Goal: Information Seeking & Learning: Learn about a topic

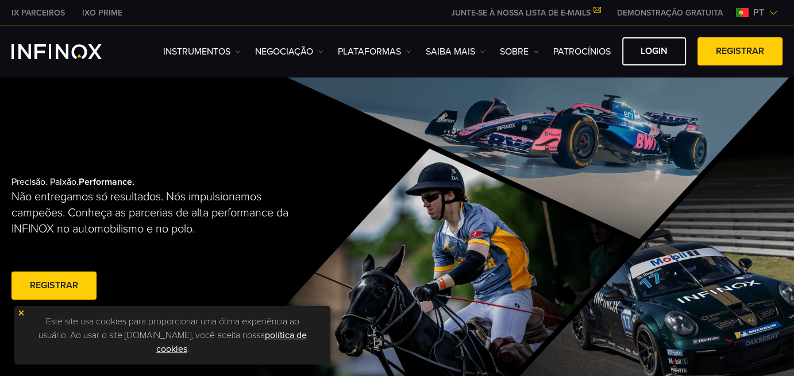
click at [767, 16] on span "pt" at bounding box center [759, 13] width 20 height 14
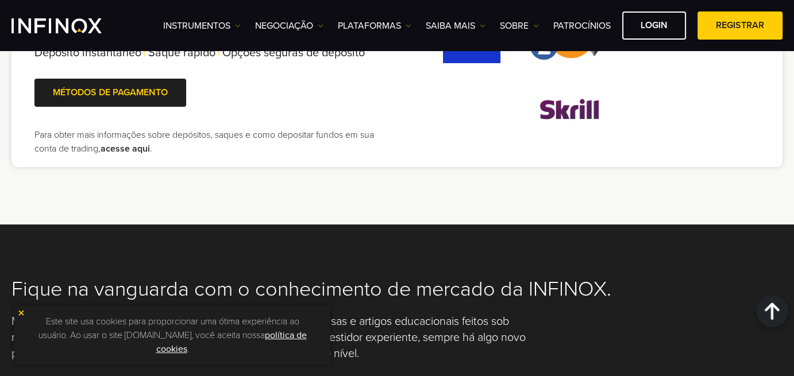
scroll to position [2585, 0]
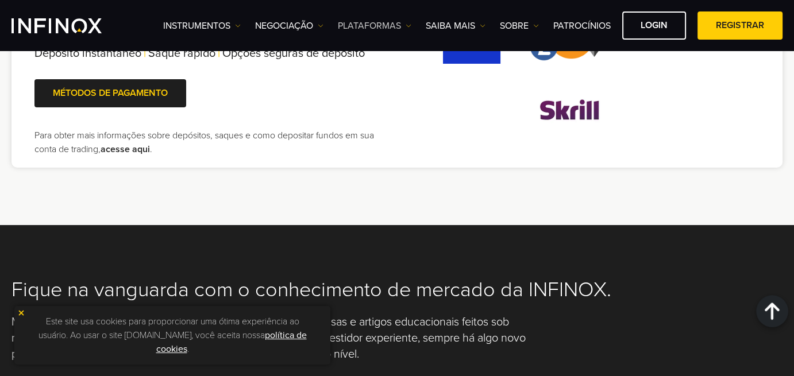
click at [360, 27] on link "PLATAFORMAS" at bounding box center [375, 26] width 74 height 14
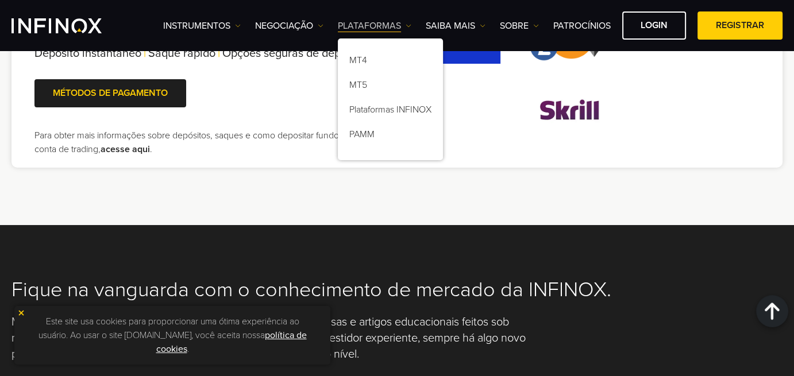
scroll to position [0, 0]
click at [380, 114] on link "Plataformas INFINOX" at bounding box center [390, 111] width 105 height 25
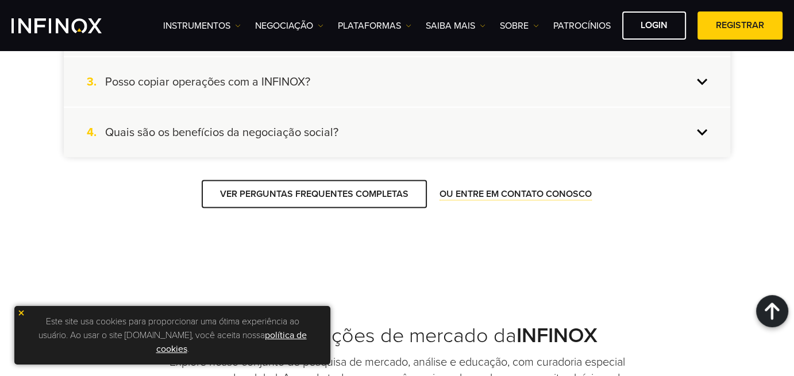
scroll to position [2470, 0]
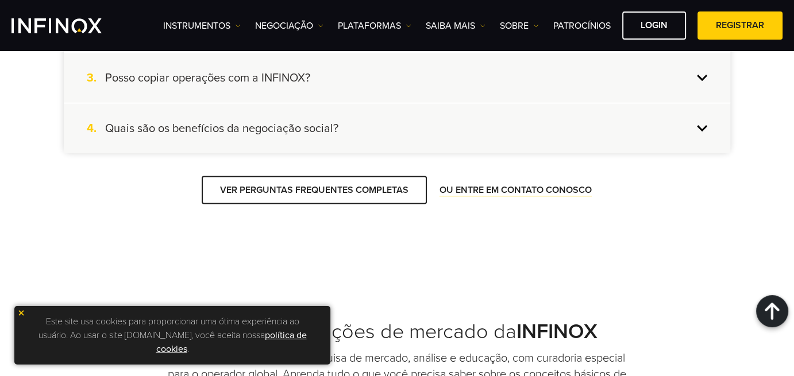
click at [394, 35] on h4 "Que tipos de plataformas de negociação a INFINOX oferece?" at bounding box center [257, 27] width 305 height 15
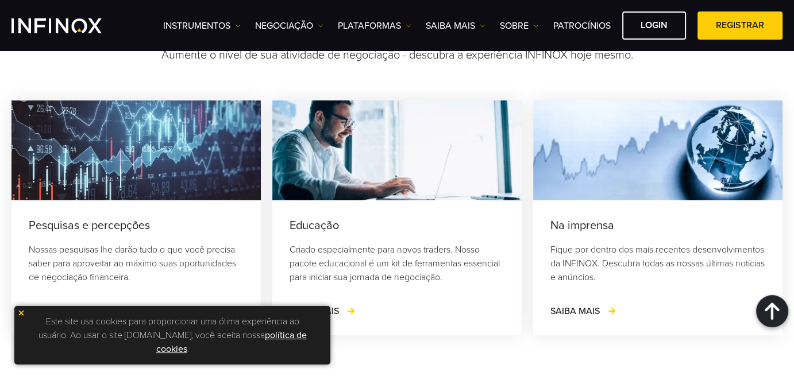
scroll to position [3274, 0]
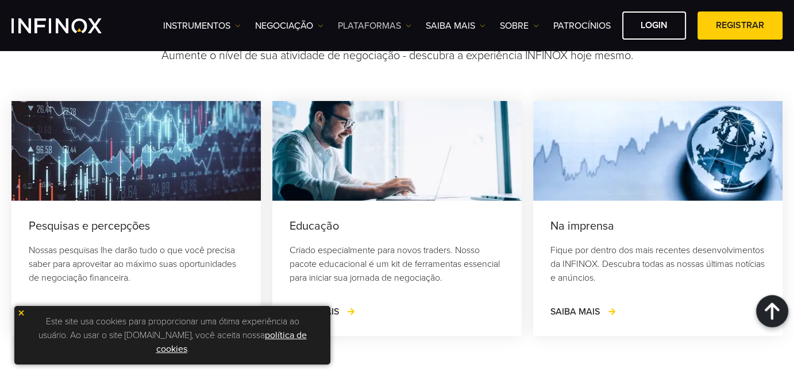
click at [366, 22] on link "PLATAFORMAS" at bounding box center [375, 26] width 74 height 14
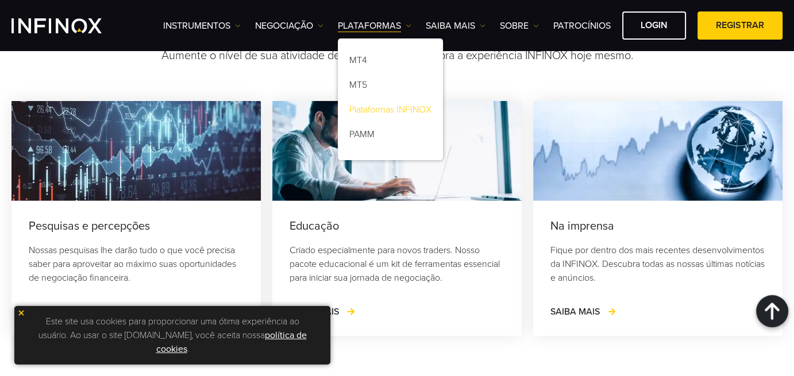
scroll to position [0, 0]
click at [363, 135] on link "PAMM" at bounding box center [390, 136] width 105 height 25
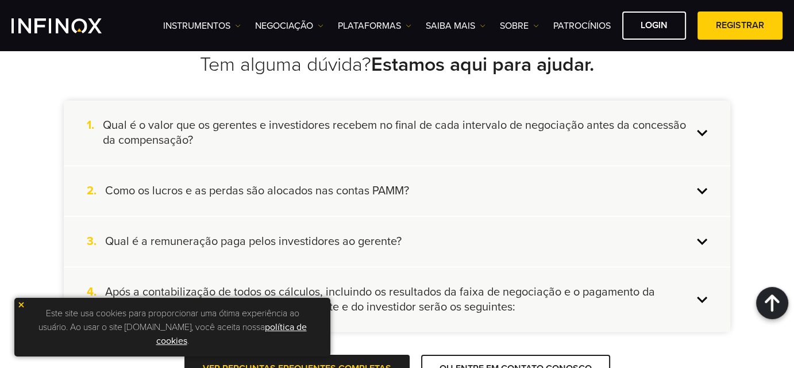
scroll to position [1666, 0]
click at [373, 30] on link "PLATAFORMAS" at bounding box center [375, 26] width 74 height 14
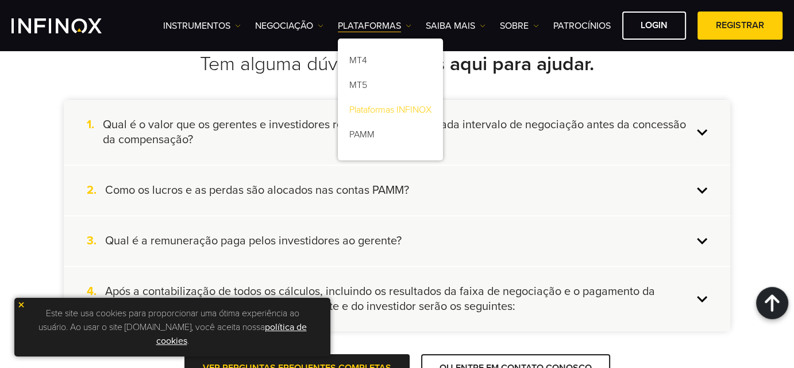
click at [398, 112] on link "Plataformas INFINOX" at bounding box center [390, 111] width 105 height 25
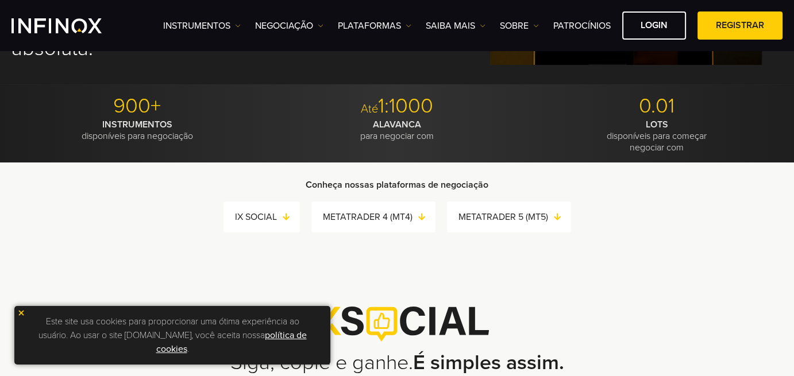
scroll to position [287, 0]
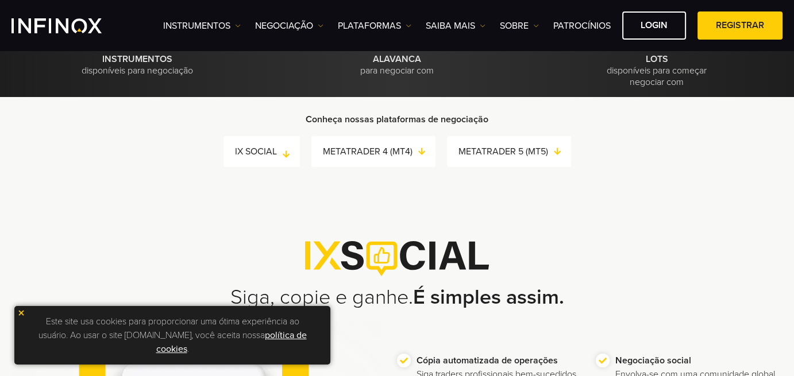
click at [259, 153] on link "IX SOCIAL" at bounding box center [267, 152] width 65 height 16
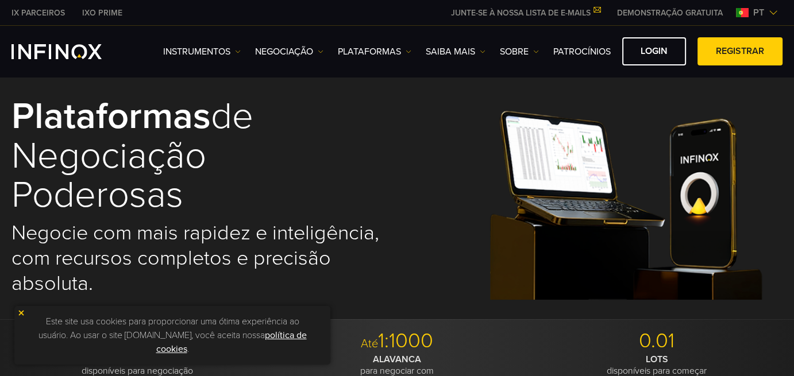
scroll to position [0, 0]
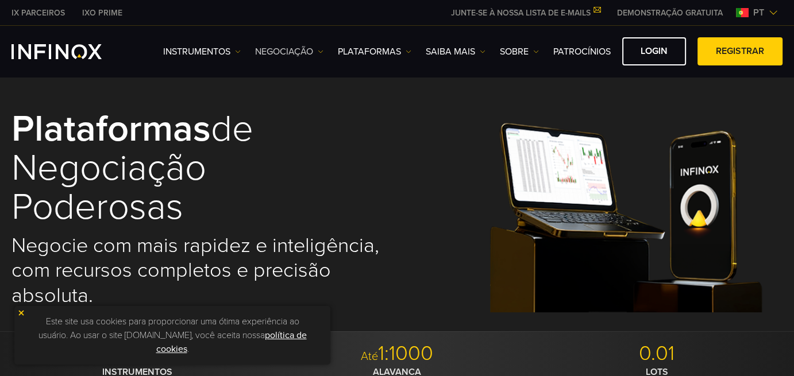
click at [290, 56] on link "NEGOCIAÇÃO" at bounding box center [289, 52] width 68 height 14
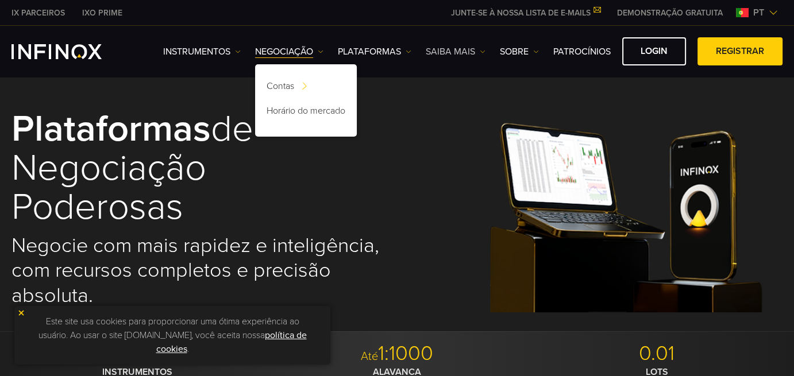
click at [460, 52] on link "Saiba mais" at bounding box center [456, 52] width 60 height 14
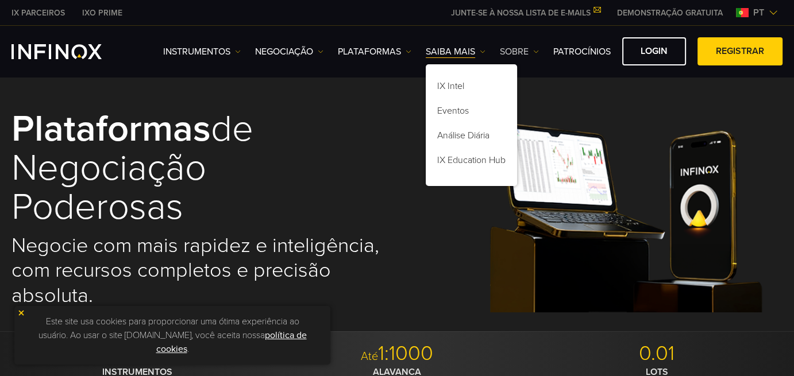
click at [515, 56] on link "SOBRE" at bounding box center [519, 52] width 39 height 14
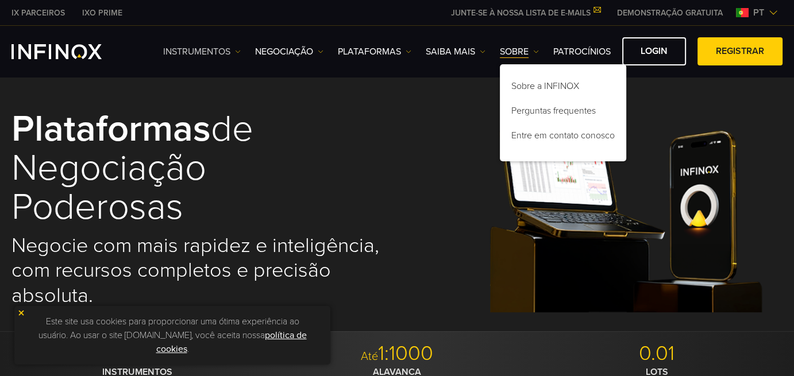
click at [222, 51] on link "Instrumentos" at bounding box center [202, 52] width 78 height 14
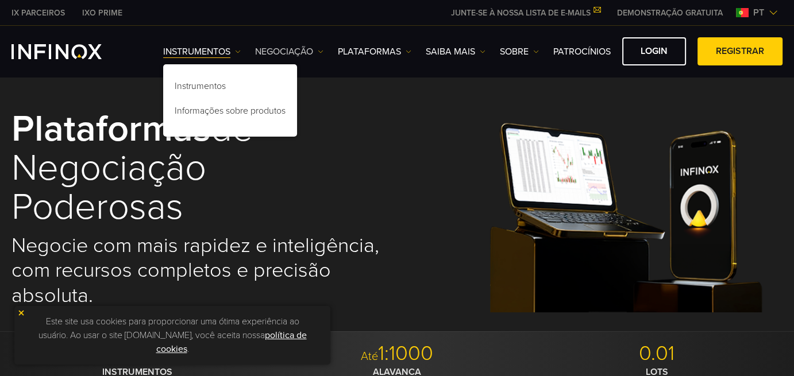
click at [272, 53] on link "NEGOCIAÇÃO" at bounding box center [289, 52] width 68 height 14
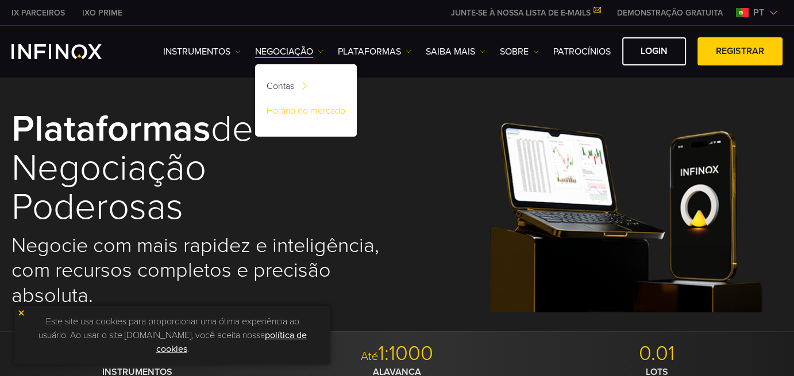
click at [289, 113] on link "Horário do mercado" at bounding box center [306, 113] width 102 height 25
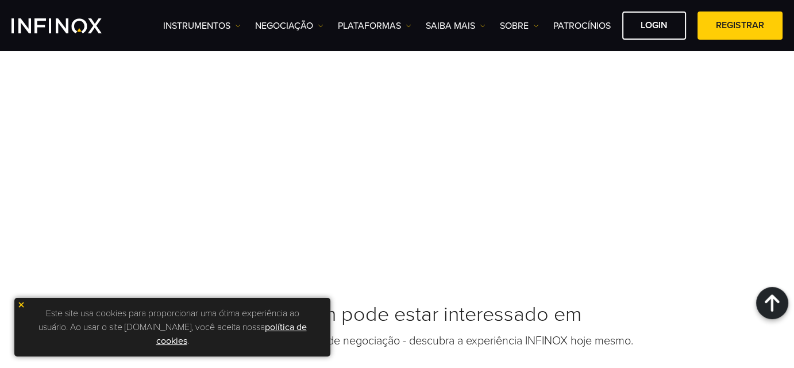
scroll to position [1037, 0]
